Goal: Check status: Check status

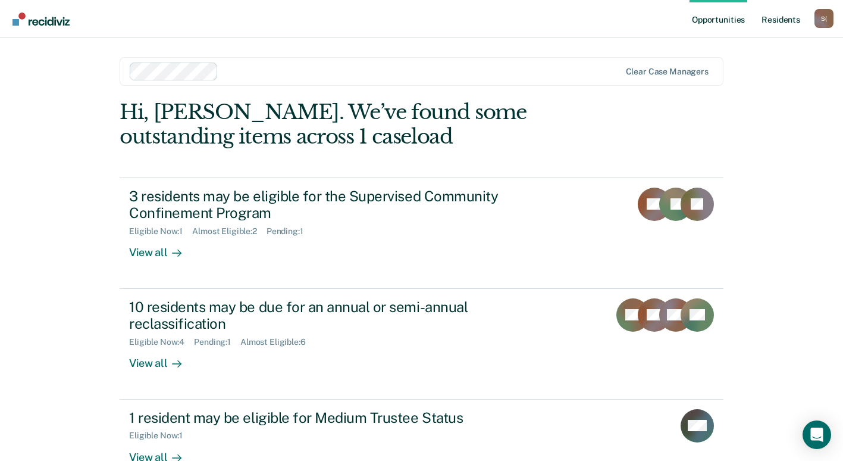
click at [788, 22] on link "Resident s" at bounding box center [780, 19] width 43 height 38
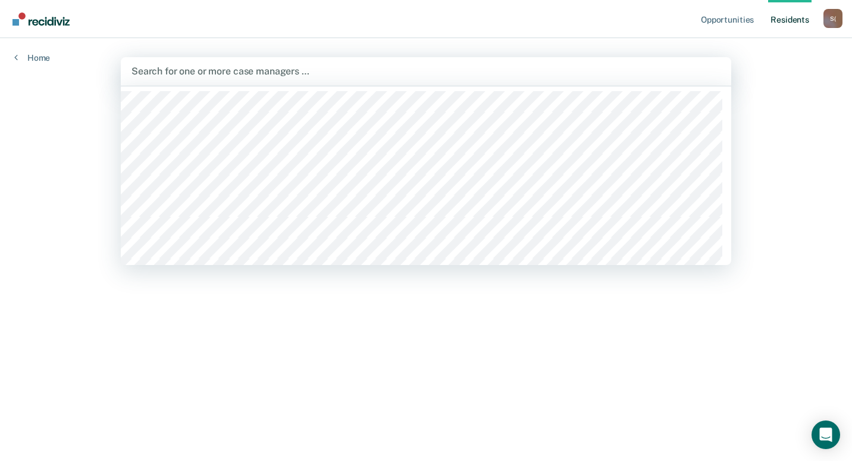
click at [227, 69] on div at bounding box center [425, 71] width 589 height 14
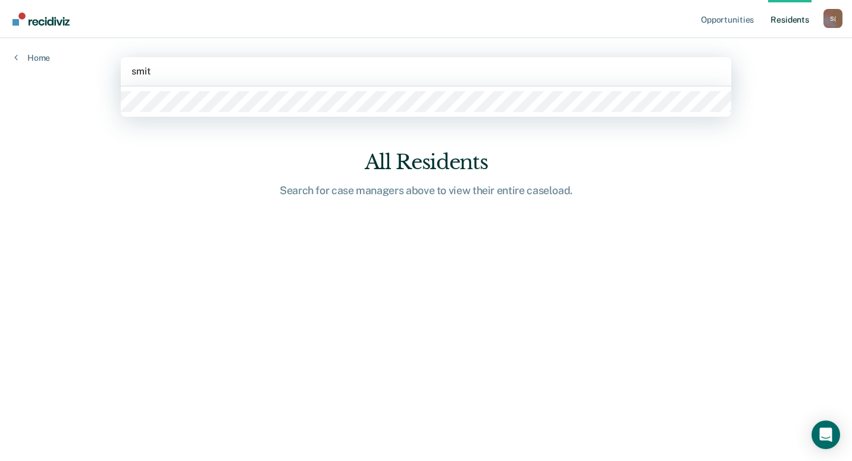
type input "[PERSON_NAME]"
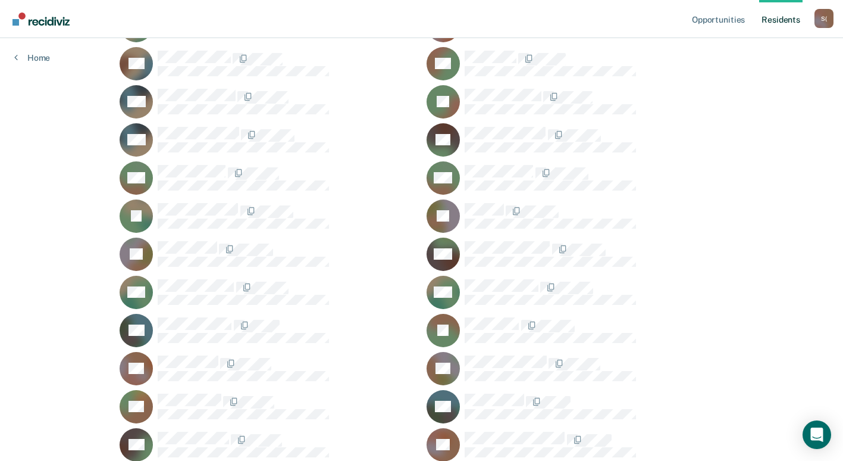
scroll to position [476, 0]
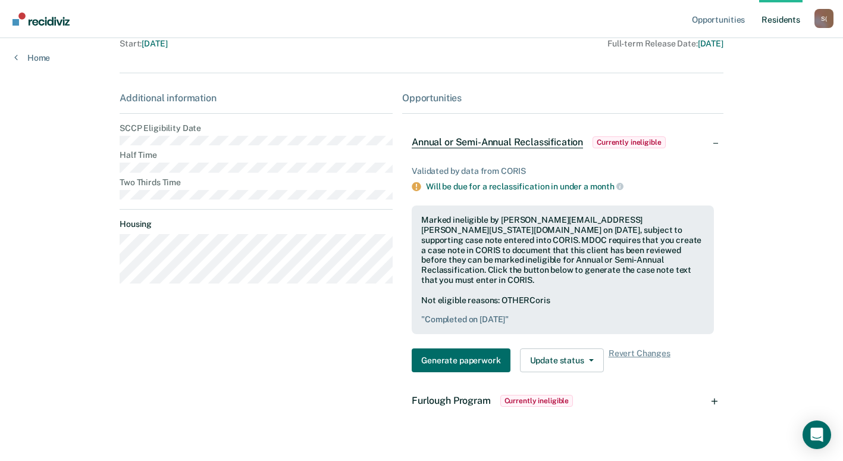
scroll to position [145, 0]
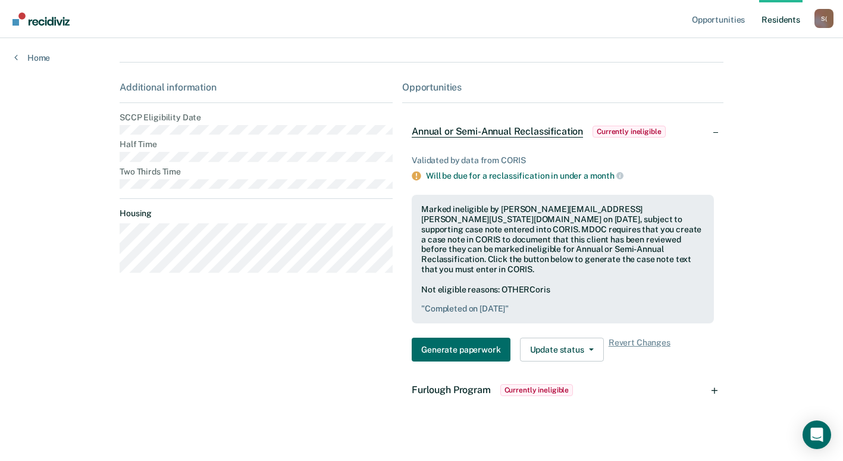
click at [718, 381] on div "Furlough Program Currently ineligible" at bounding box center [562, 390] width 321 height 38
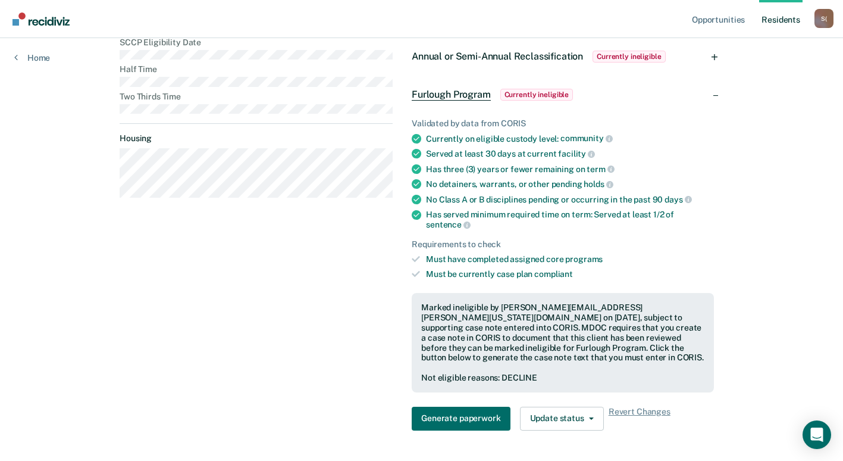
scroll to position [241, 0]
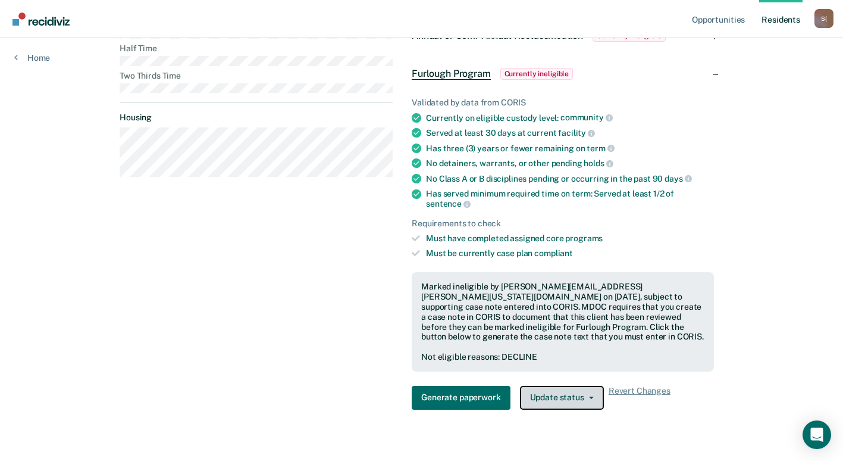
click at [593, 386] on button "Update status" at bounding box center [562, 398] width 84 height 24
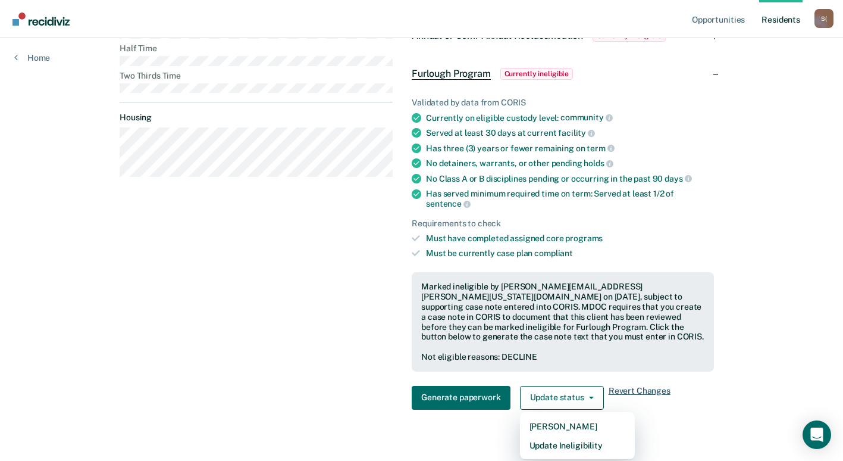
click at [654, 386] on span "Revert Changes" at bounding box center [640, 398] width 62 height 24
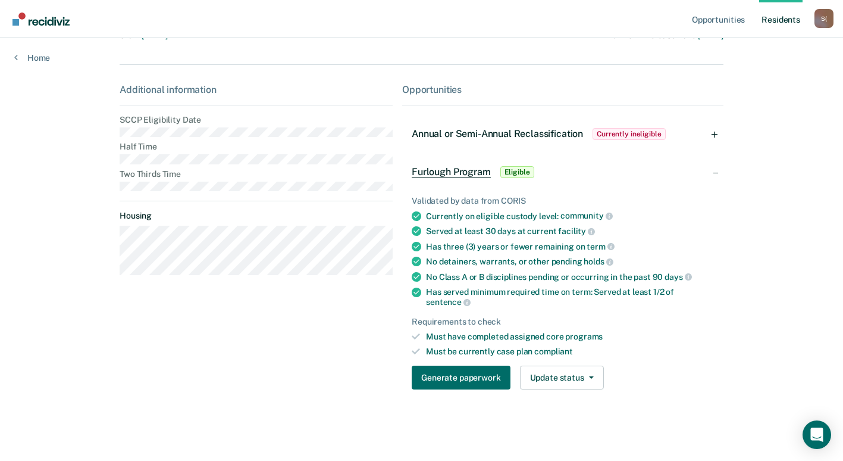
scroll to position [133, 0]
